Goal: Consume media (video, audio)

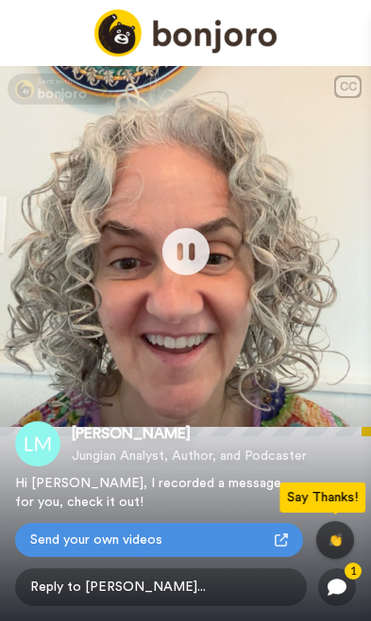
click at [179, 255] on icon "Play/Pause" at bounding box center [185, 251] width 47 height 85
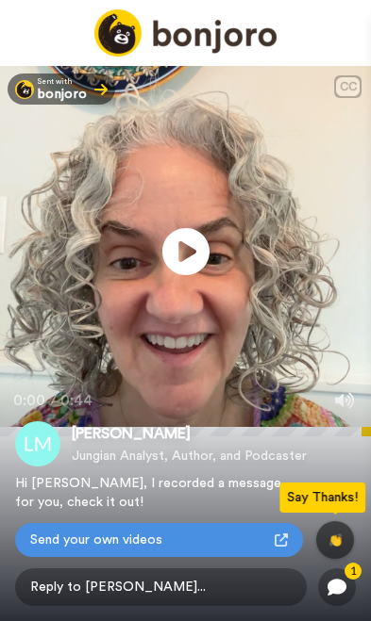
click at [192, 247] on icon at bounding box center [185, 251] width 47 height 47
click at [331, 590] on icon at bounding box center [336, 587] width 19 height 17
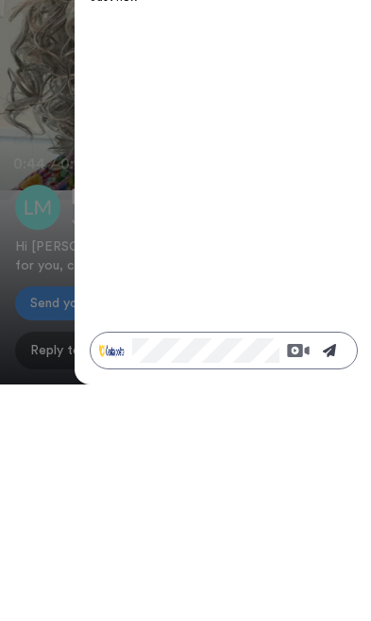
click at [38, 248] on div "Sent with bonjoro CC Play/Pause 0:44 / 0:44 Lisa Marchiano Jungian Analyst, Aut…" at bounding box center [185, 470] width 371 height 940
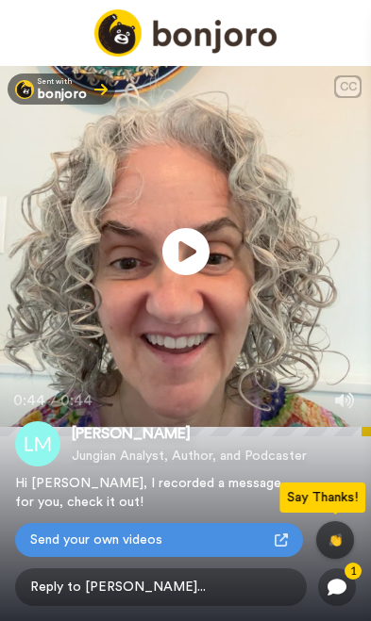
click at [173, 236] on icon at bounding box center [185, 251] width 47 height 47
click at [349, 589] on icon at bounding box center [337, 588] width 38 height 38
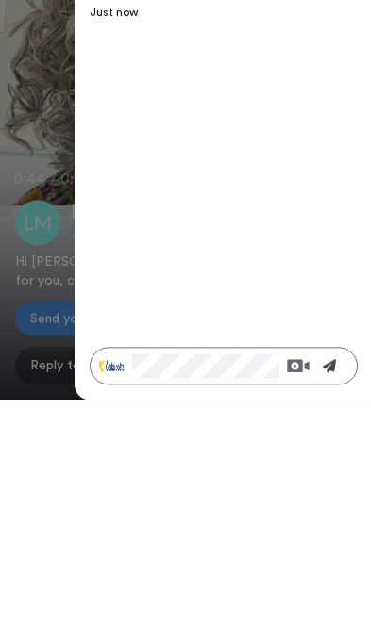
click at [333, 581] on icon at bounding box center [328, 587] width 13 height 13
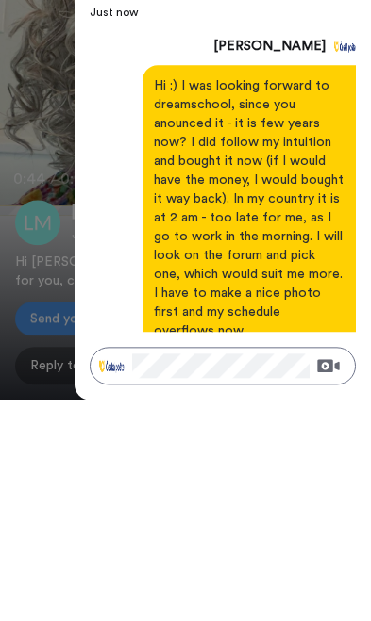
scroll to position [42, 0]
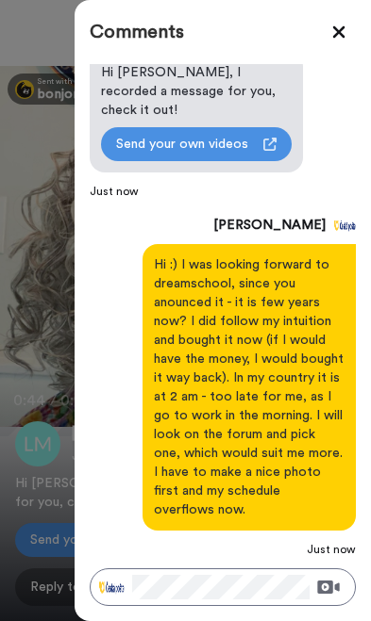
click at [221, 612] on div "Comments [PERSON_NAME] Hi Jan, I recorded a message for you, check it out! Send…" at bounding box center [222, 310] width 296 height 621
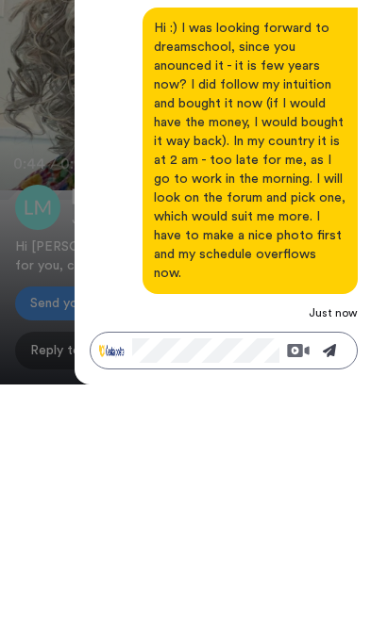
click at [331, 581] on icon at bounding box center [328, 587] width 13 height 13
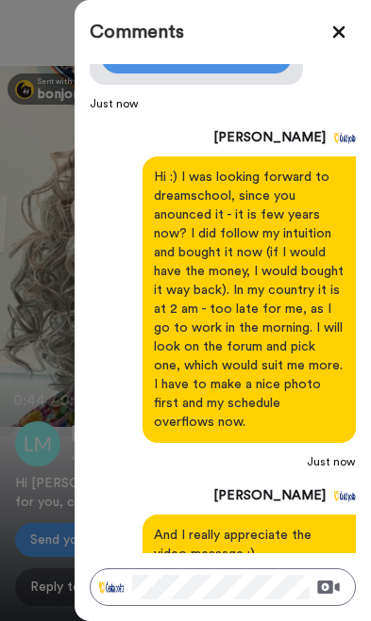
scroll to position [131, 0]
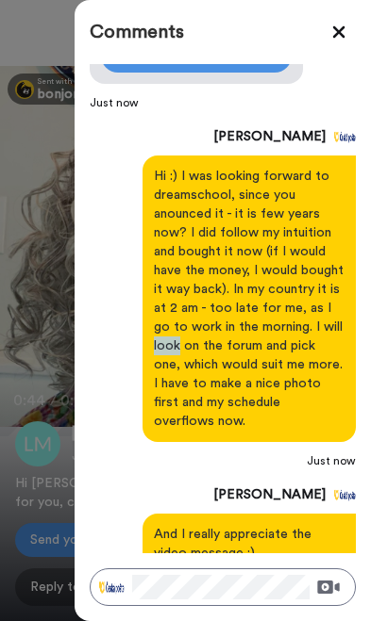
click at [138, 384] on div "[PERSON_NAME] Hi :) I was looking forward to dreamschool, since you anounced it…" at bounding box center [223, 296] width 266 height 343
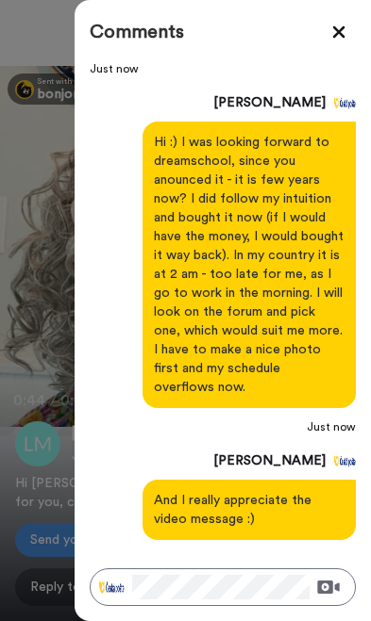
scroll to position [167, 0]
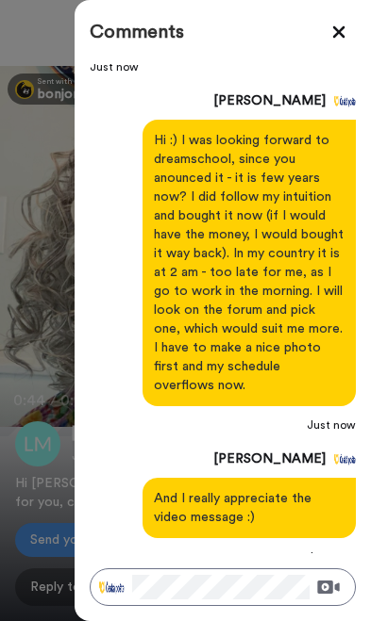
click at [343, 25] on icon at bounding box center [338, 32] width 19 height 19
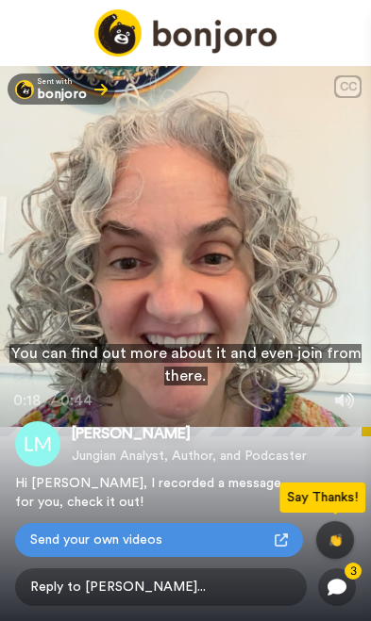
click at [335, 589] on icon at bounding box center [336, 587] width 19 height 17
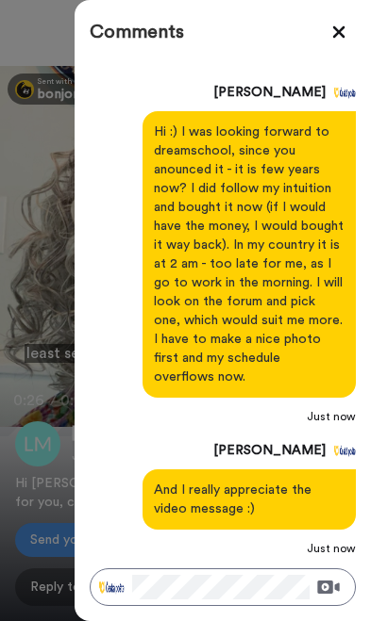
scroll to position [174, 0]
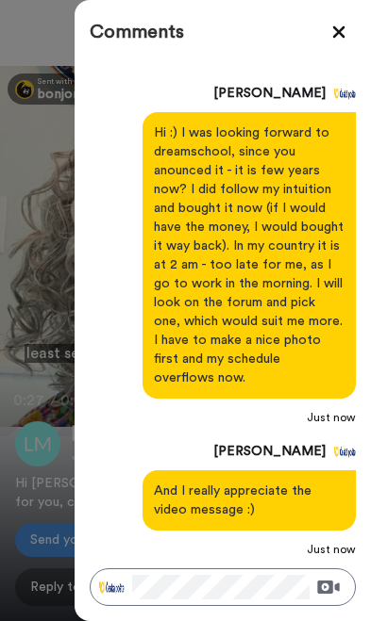
click at [340, 29] on icon at bounding box center [339, 32] width 12 height 12
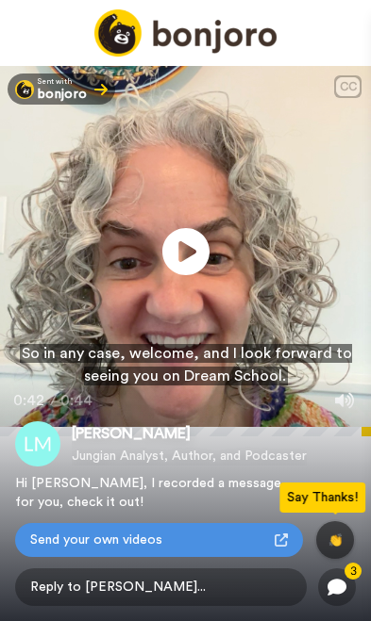
click at [178, 248] on icon "Play/Pause" at bounding box center [185, 251] width 47 height 85
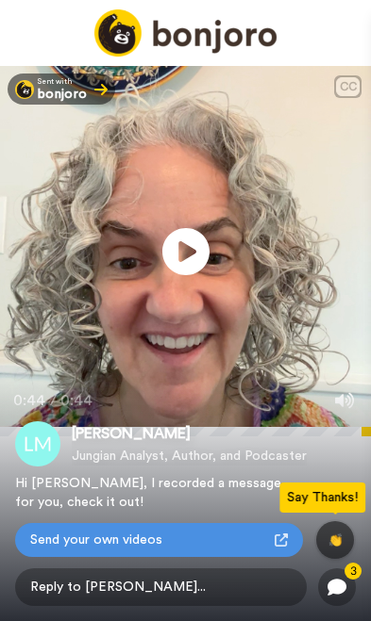
click at [337, 591] on icon at bounding box center [336, 587] width 19 height 17
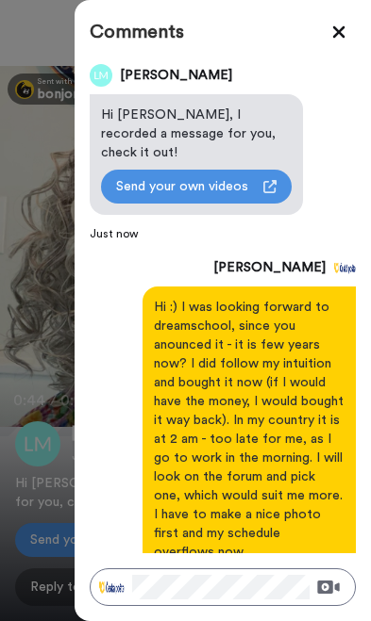
scroll to position [0, 0]
click at [335, 33] on icon at bounding box center [338, 32] width 19 height 19
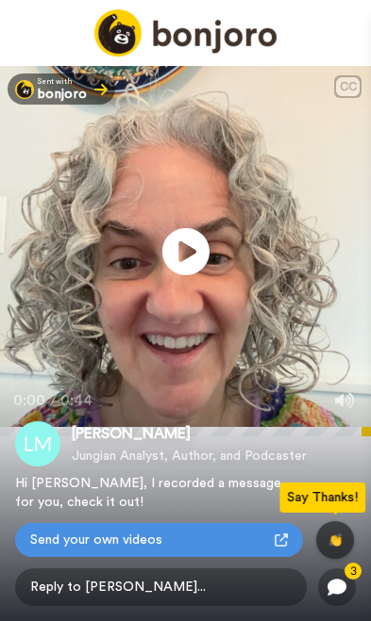
click at [173, 254] on icon at bounding box center [185, 251] width 47 height 47
click at [165, 245] on icon at bounding box center [185, 251] width 47 height 47
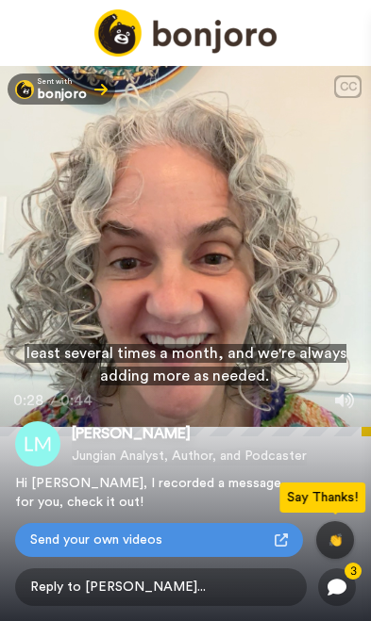
click at [206, 255] on icon at bounding box center [185, 251] width 47 height 47
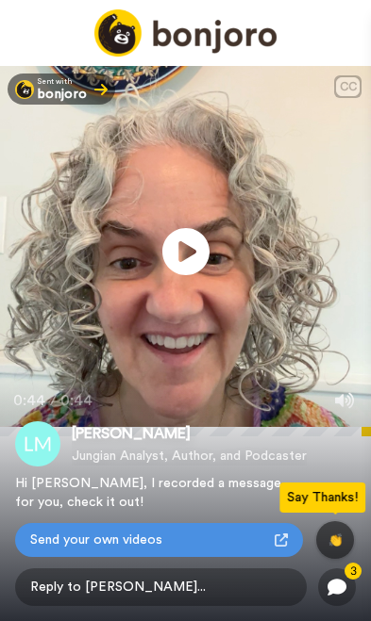
click at [322, 589] on icon at bounding box center [337, 588] width 38 height 38
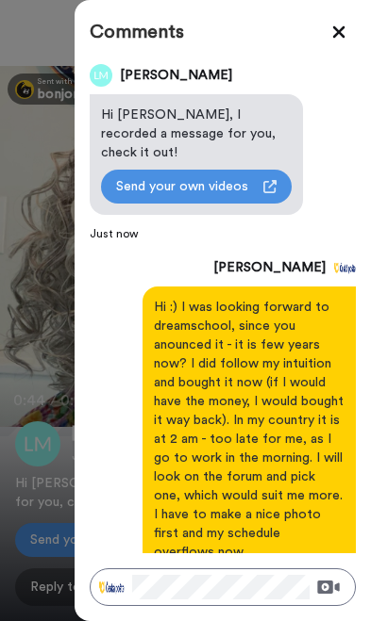
scroll to position [0, 0]
click at [95, 223] on div "Lisa Marchiano Hi Jan, I recorded a message for you, check it out! Send your ow…" at bounding box center [223, 308] width 266 height 489
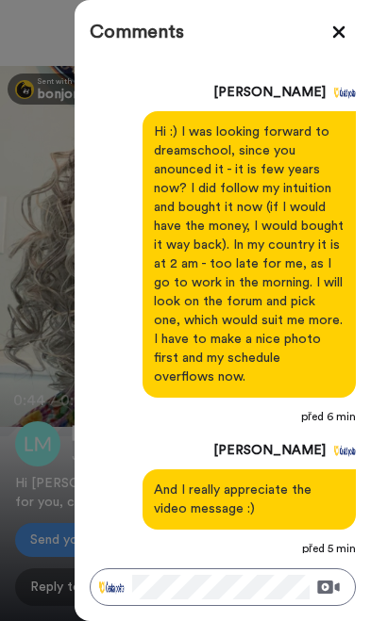
scroll to position [174, 0]
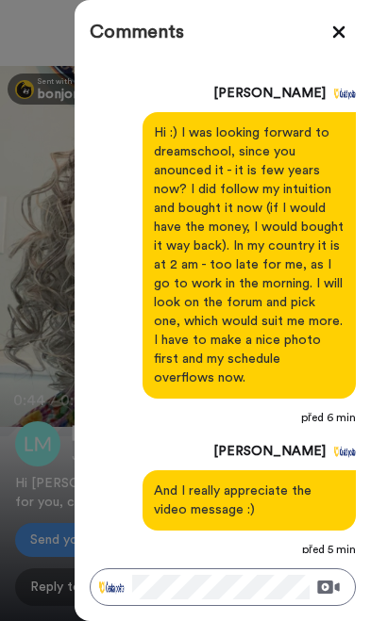
click at [62, 267] on div "Sent with bonjoro CC Play/Pause We just go over the program and then answer you…" at bounding box center [185, 470] width 371 height 940
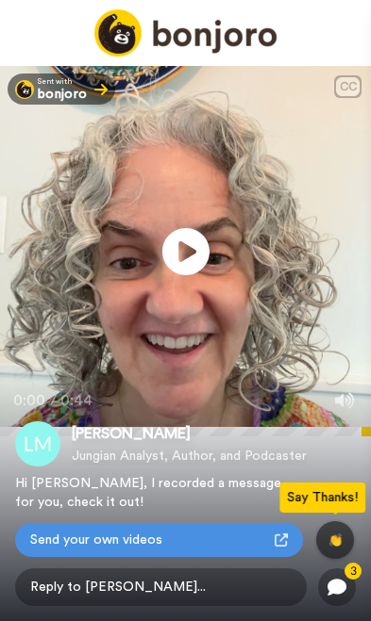
scroll to position [174, 0]
click at [193, 251] on icon "Play/Pause" at bounding box center [185, 251] width 47 height 85
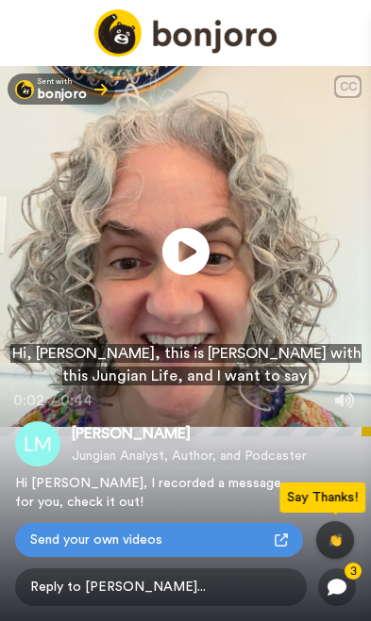
click at [301, 349] on span "Hi, [PERSON_NAME], this is [PERSON_NAME] with this Jungian Life, and I want to …" at bounding box center [185, 364] width 351 height 41
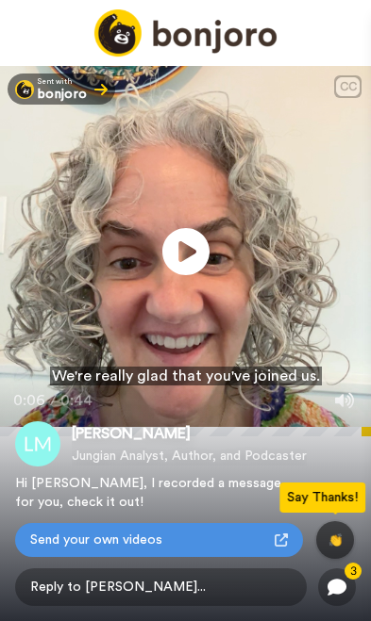
click at [200, 261] on icon at bounding box center [185, 251] width 47 height 47
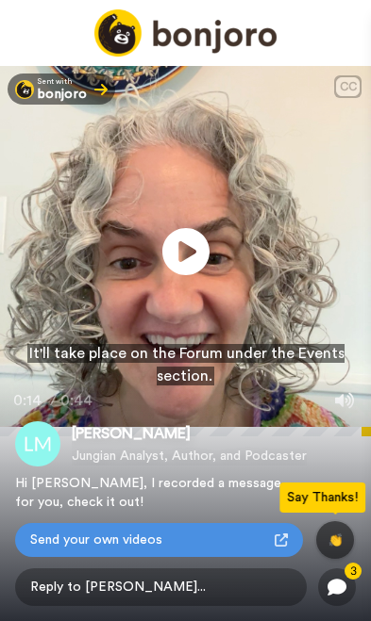
click at [319, 603] on icon at bounding box center [337, 588] width 38 height 38
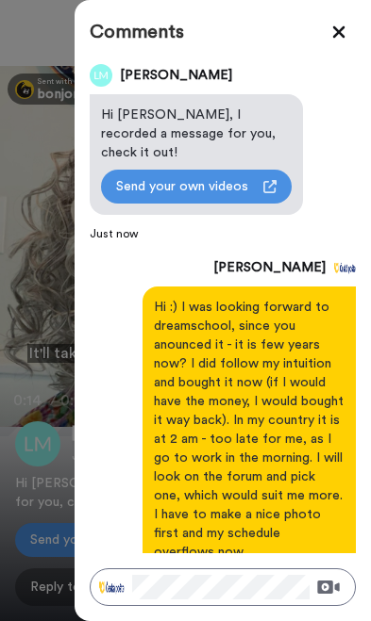
scroll to position [0, 0]
click at [338, 26] on icon at bounding box center [338, 32] width 19 height 19
